Goal: Transaction & Acquisition: Subscribe to service/newsletter

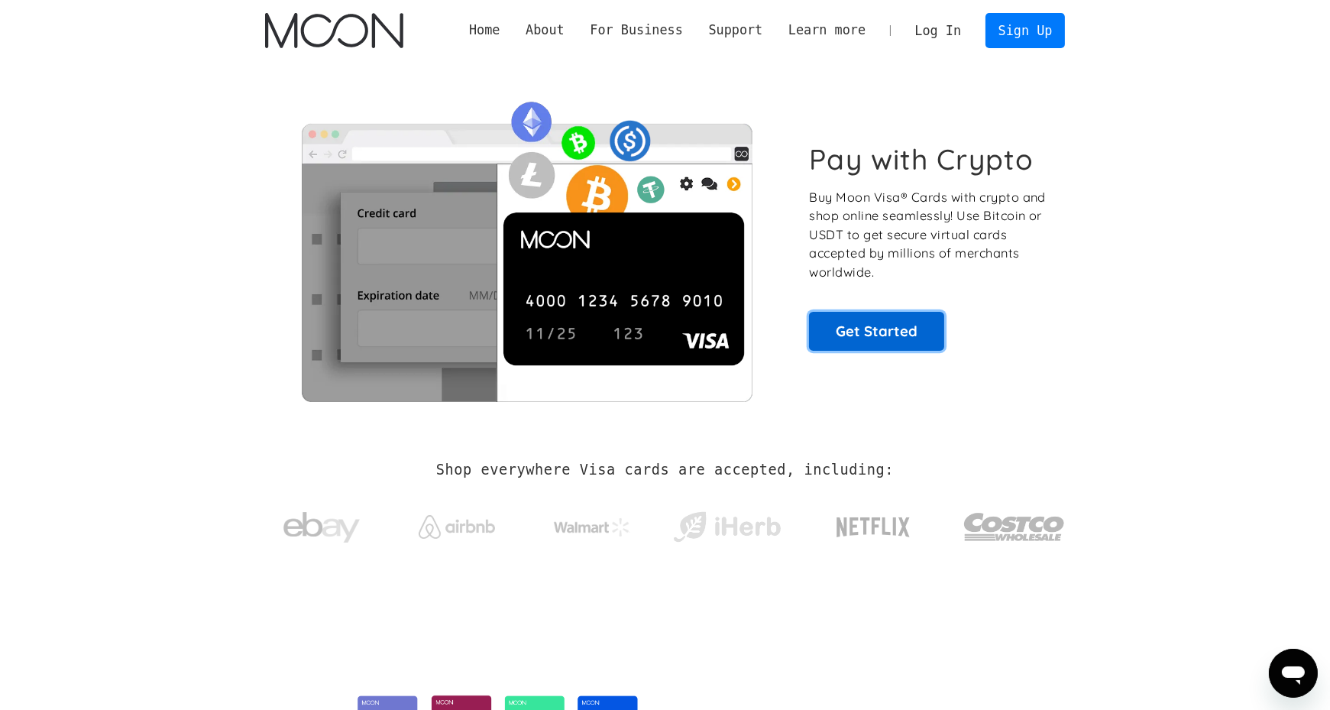
click at [890, 325] on link "Get Started" at bounding box center [876, 331] width 135 height 38
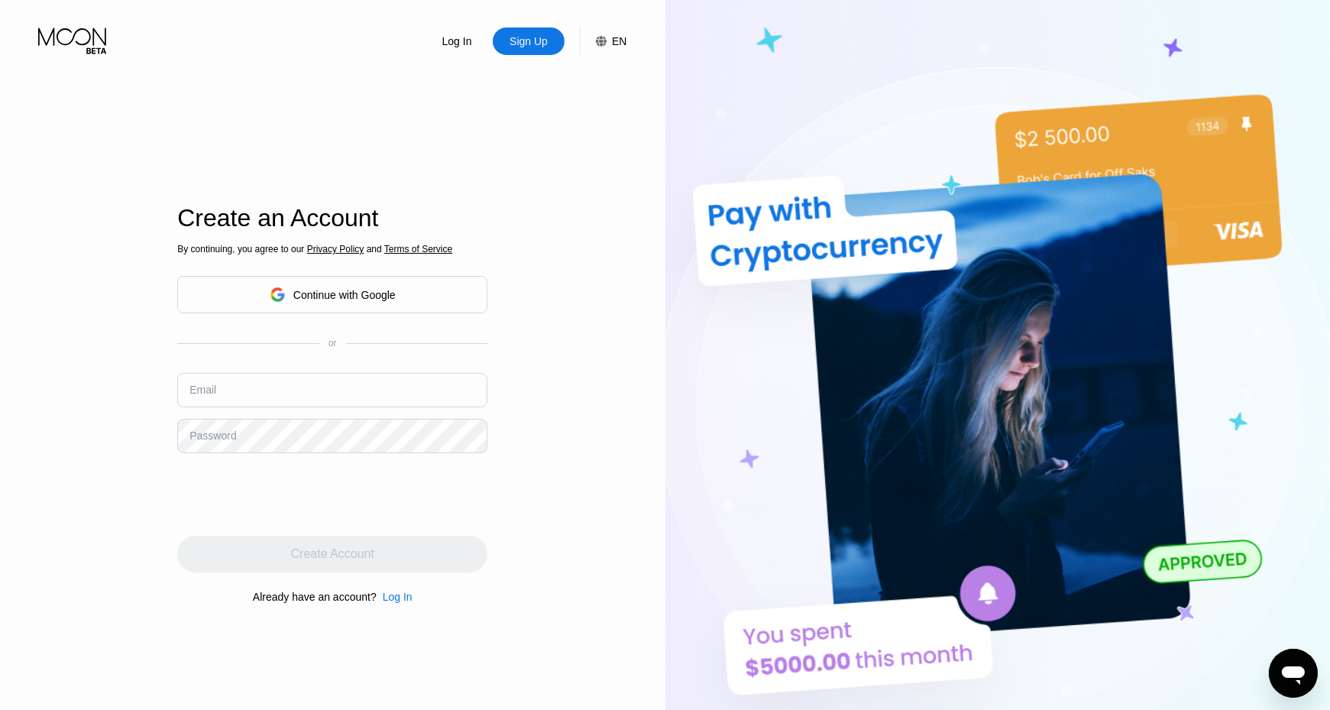
type input "[EMAIL_ADDRESS][PERSON_NAME][DOMAIN_NAME]"
click at [408, 412] on div "Email [PERSON_NAME][EMAIL_ADDRESS][DOMAIN_NAME]" at bounding box center [332, 396] width 310 height 46
click at [411, 403] on input "[EMAIL_ADDRESS][PERSON_NAME][DOMAIN_NAME]" at bounding box center [332, 390] width 310 height 34
